Goal: Task Accomplishment & Management: Manage account settings

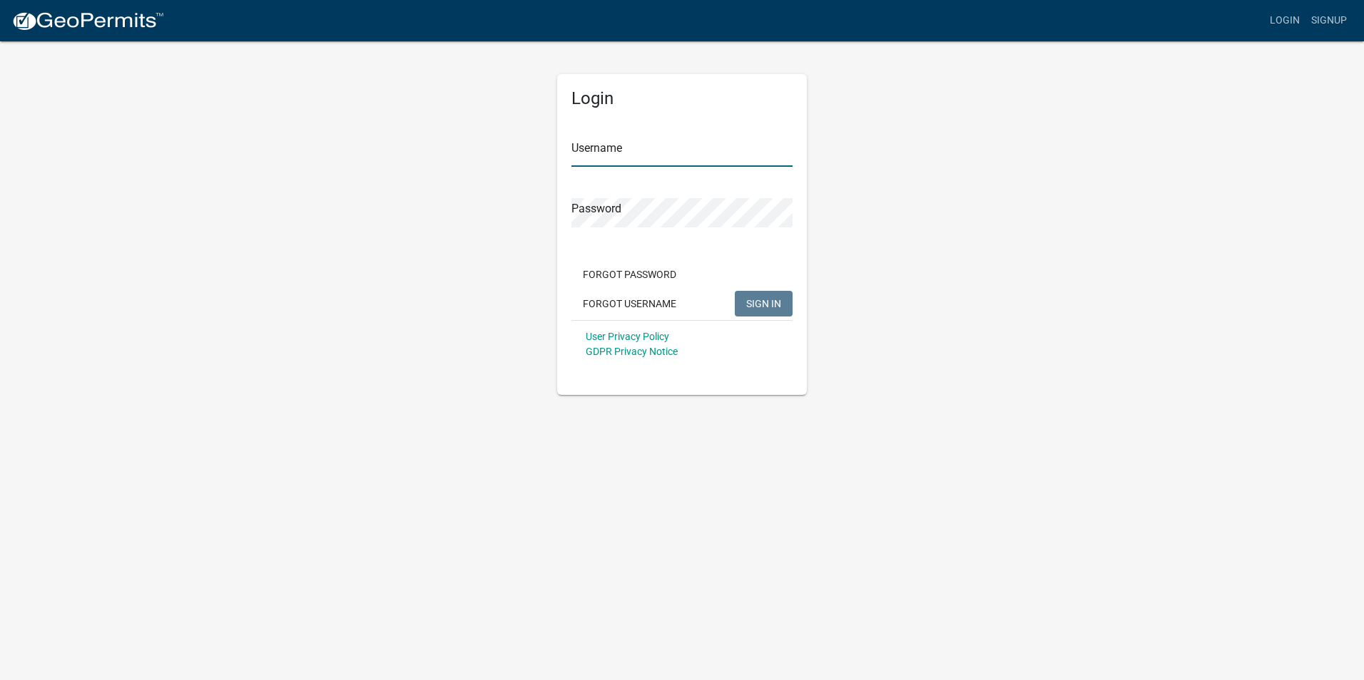
type input "andreajones"
click at [771, 302] on span "SIGN IN" at bounding box center [763, 302] width 35 height 11
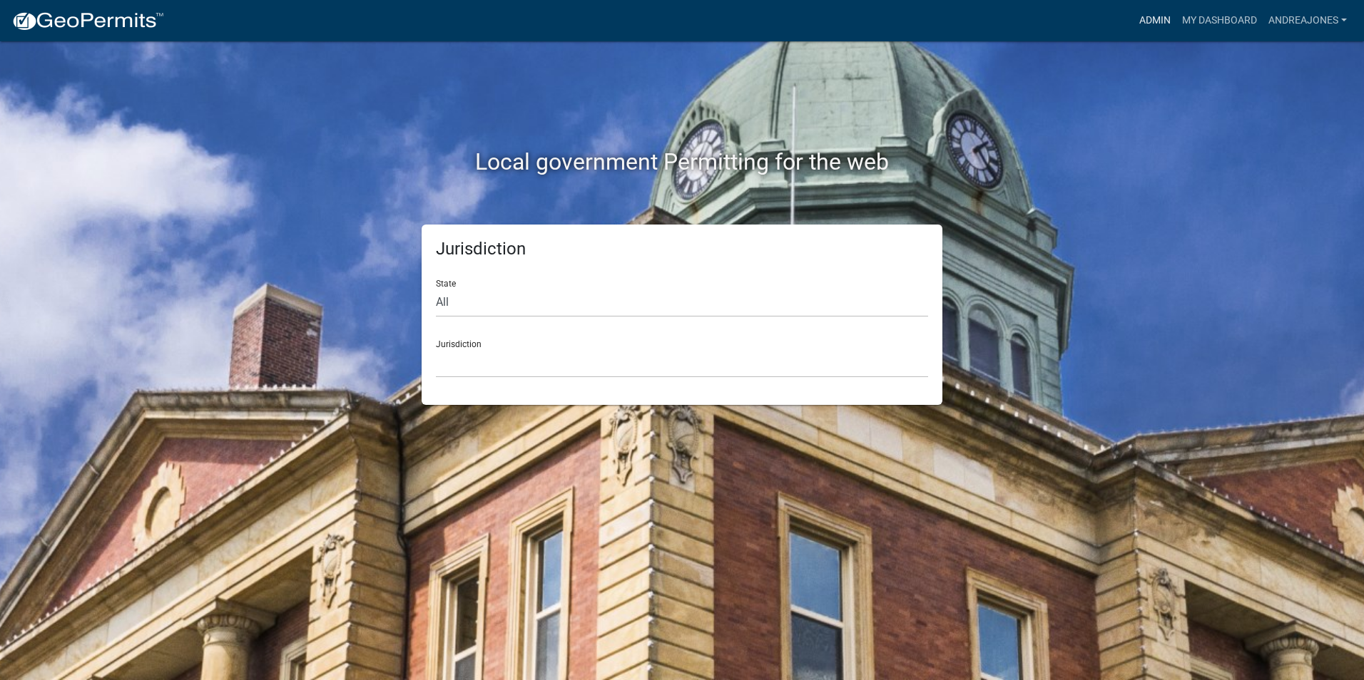
click at [1147, 24] on link "Admin" at bounding box center [1154, 20] width 43 height 27
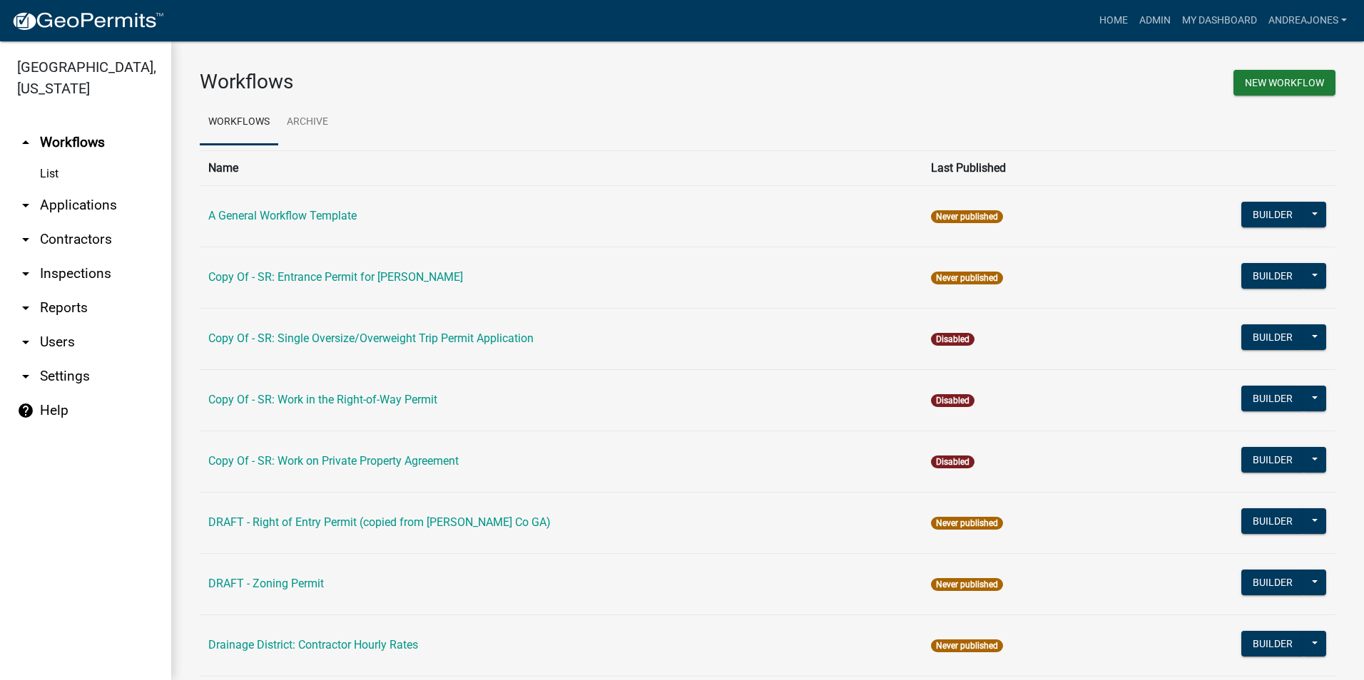
click at [54, 188] on link "arrow_drop_down Applications" at bounding box center [85, 205] width 171 height 34
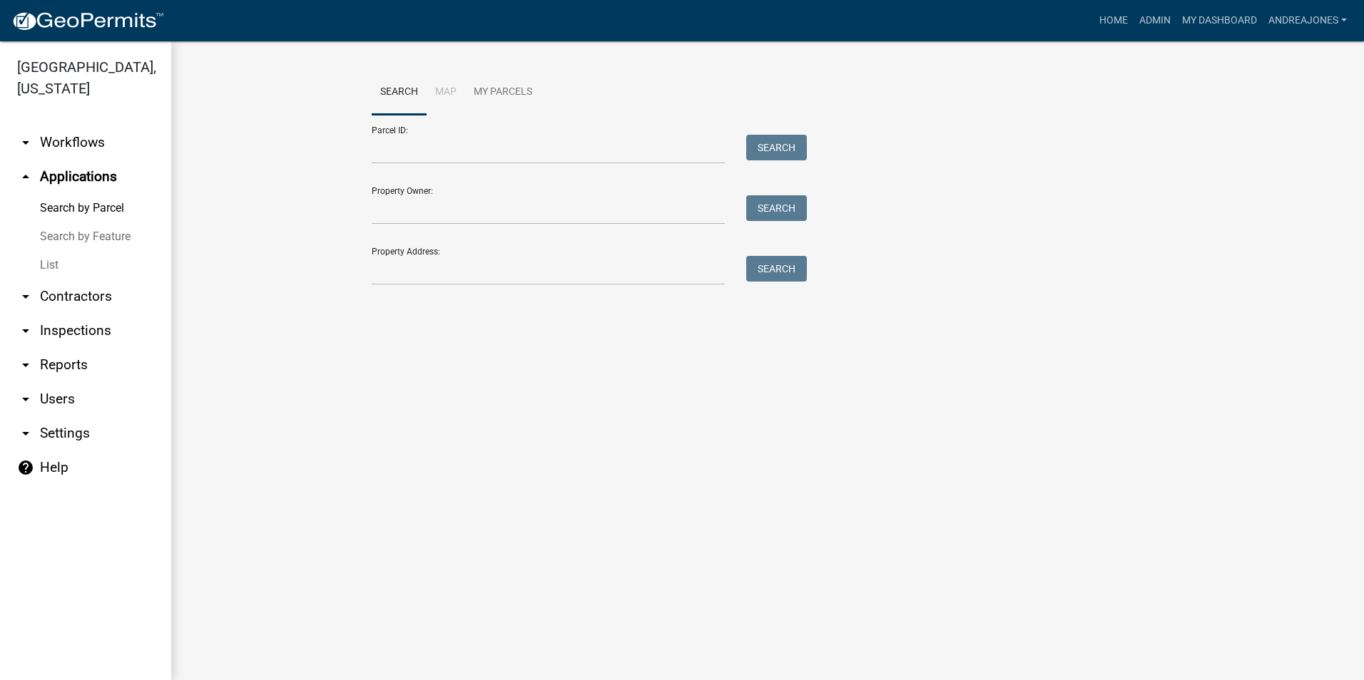
click at [44, 251] on link "List" at bounding box center [85, 265] width 171 height 29
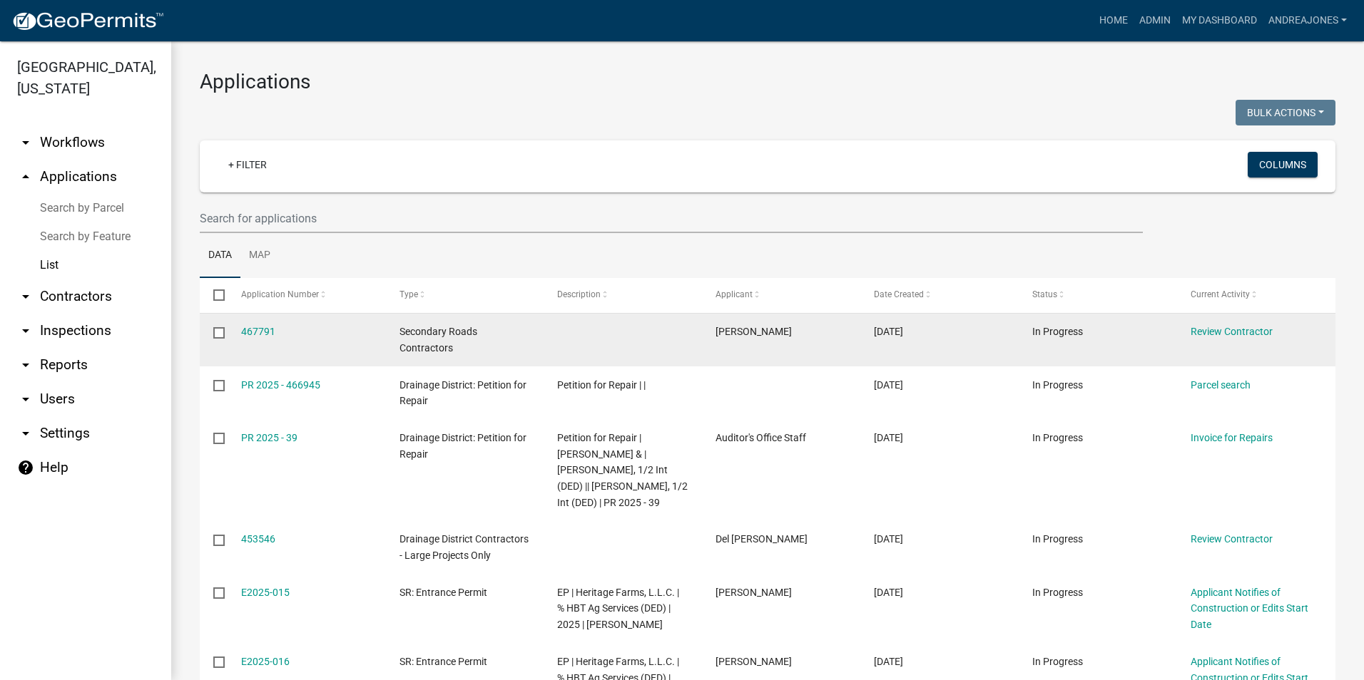
drag, startPoint x: 253, startPoint y: 327, endPoint x: 281, endPoint y: 322, distance: 28.3
click at [253, 327] on link "467791" at bounding box center [258, 331] width 34 height 11
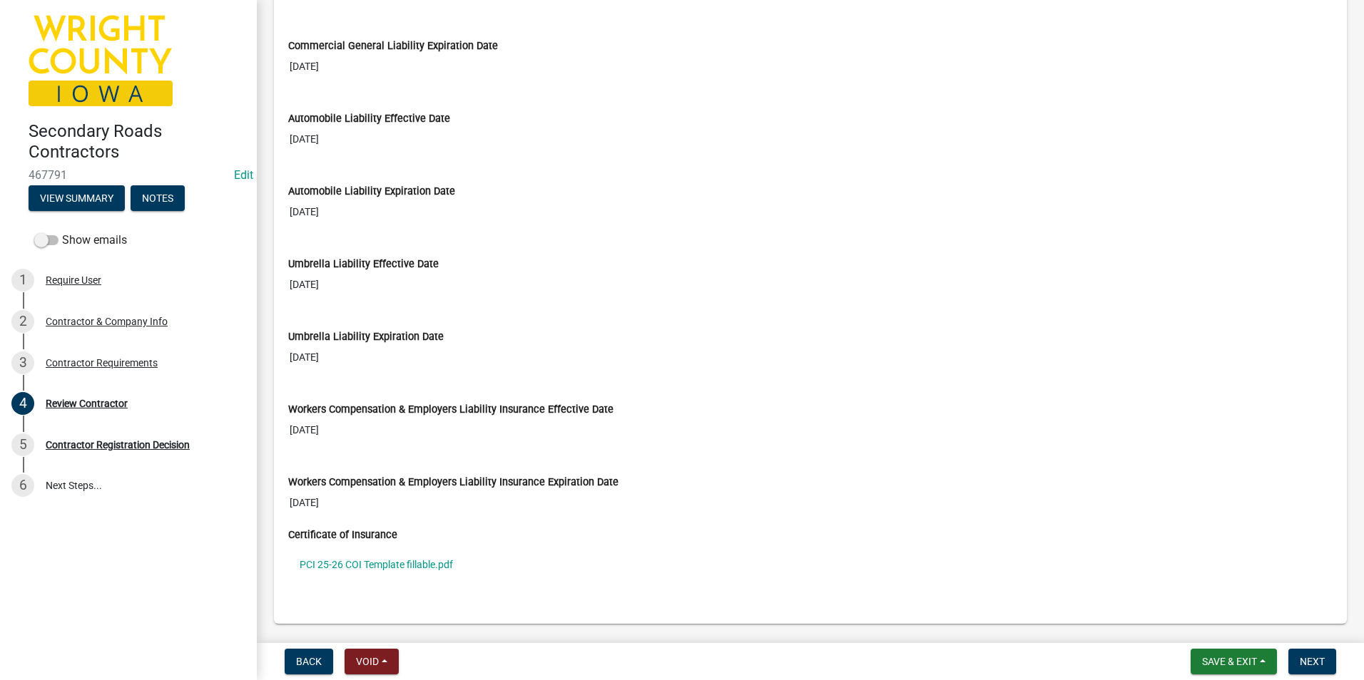
scroll to position [1284, 0]
